Goal: Navigation & Orientation: Find specific page/section

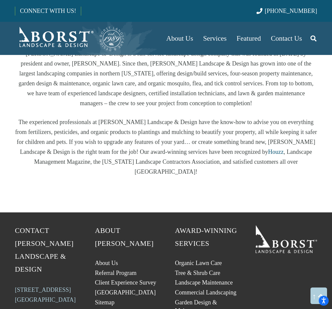
scroll to position [1286, 0]
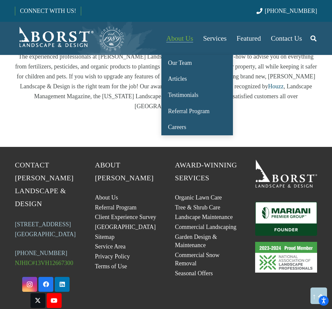
click at [175, 40] on span "About Us" at bounding box center [179, 38] width 27 height 8
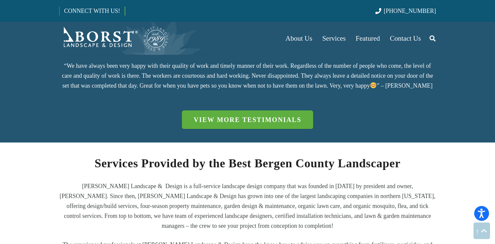
scroll to position [1340, 0]
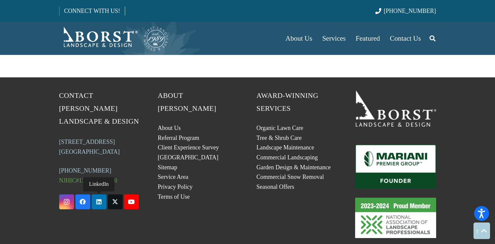
click at [93, 195] on icon "LinkedIn" at bounding box center [99, 202] width 15 height 15
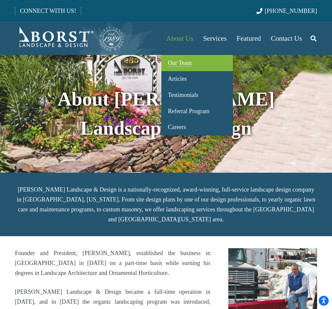
click at [172, 66] on span "Our Team" at bounding box center [180, 63] width 24 height 7
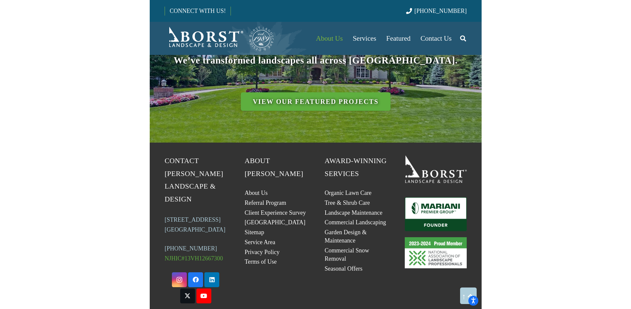
scroll to position [2804, 0]
